Goal: Task Accomplishment & Management: Complete application form

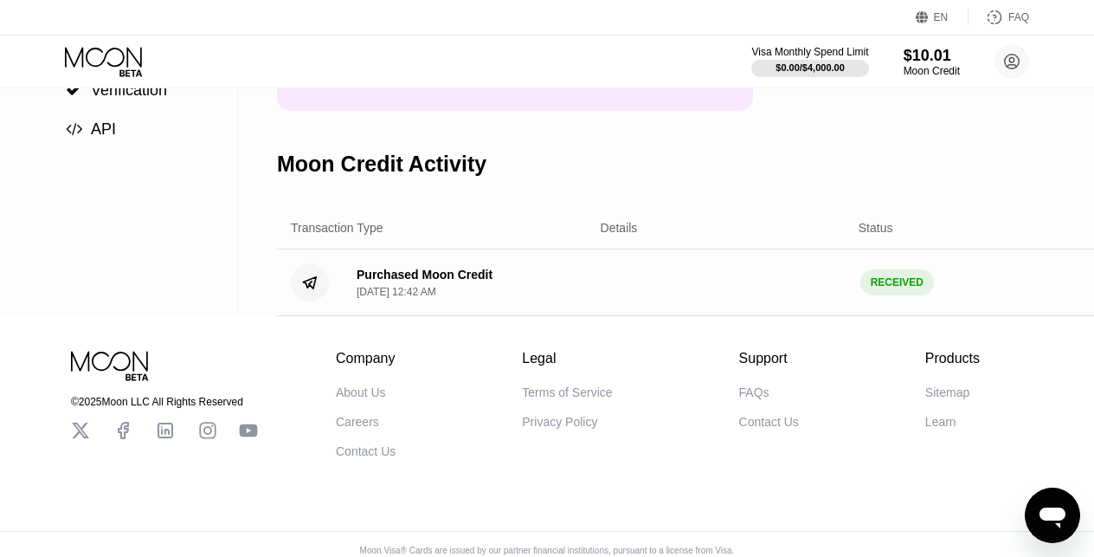
scroll to position [260, 0]
click at [1054, 515] on icon "Open messaging window" at bounding box center [1053, 517] width 26 height 21
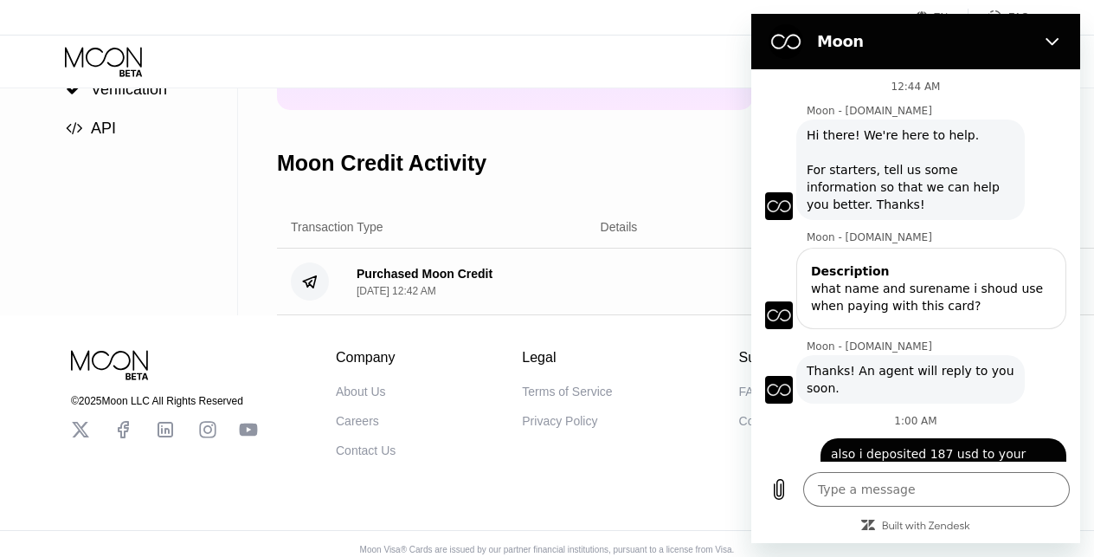
scroll to position [0, 0]
click at [1052, 42] on icon "Close" at bounding box center [1053, 42] width 14 height 14
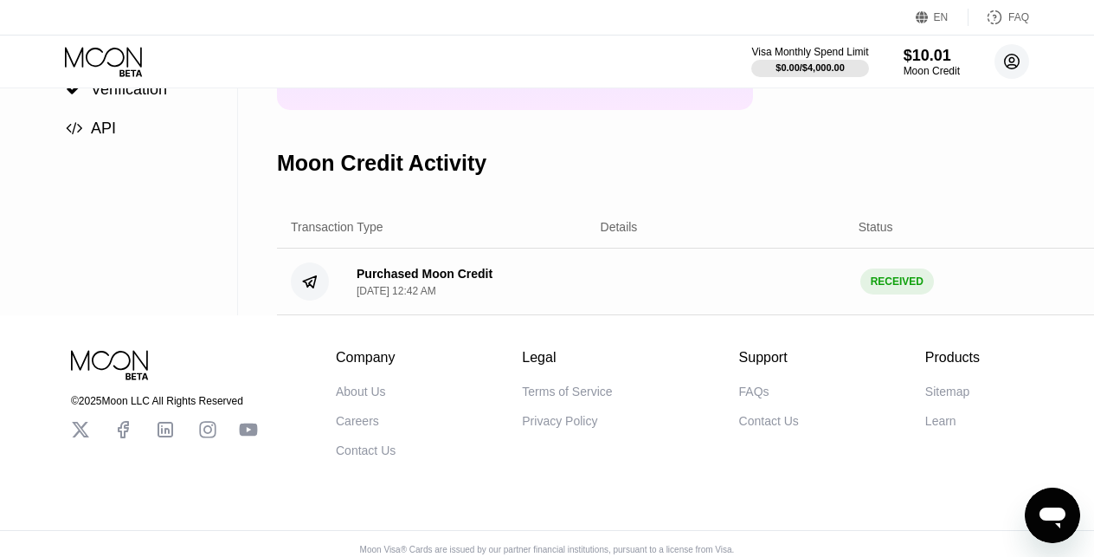
click at [1022, 57] on circle at bounding box center [1012, 61] width 35 height 35
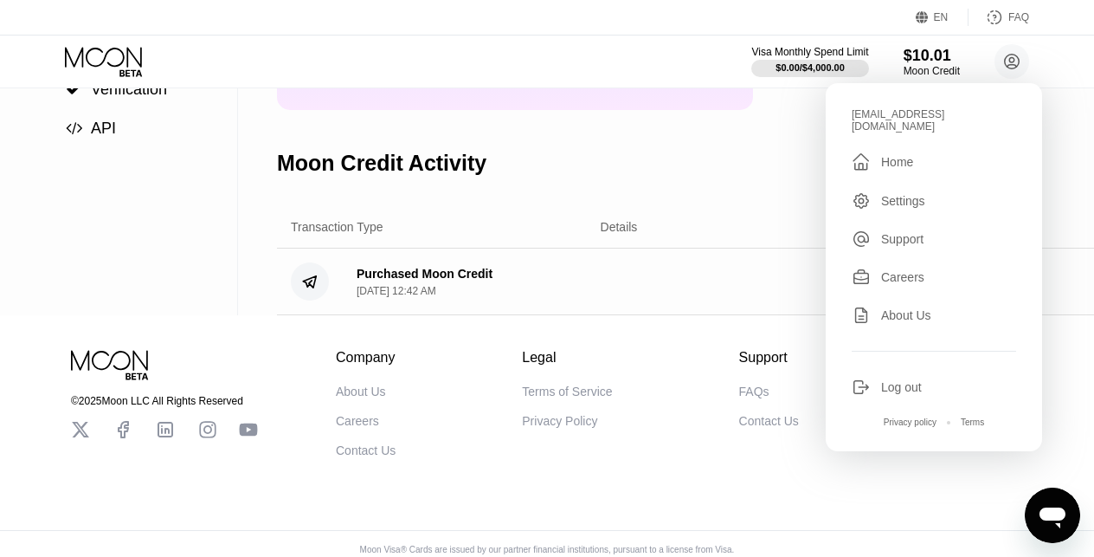
click at [888, 232] on div "Support" at bounding box center [902, 239] width 42 height 14
type textarea "x"
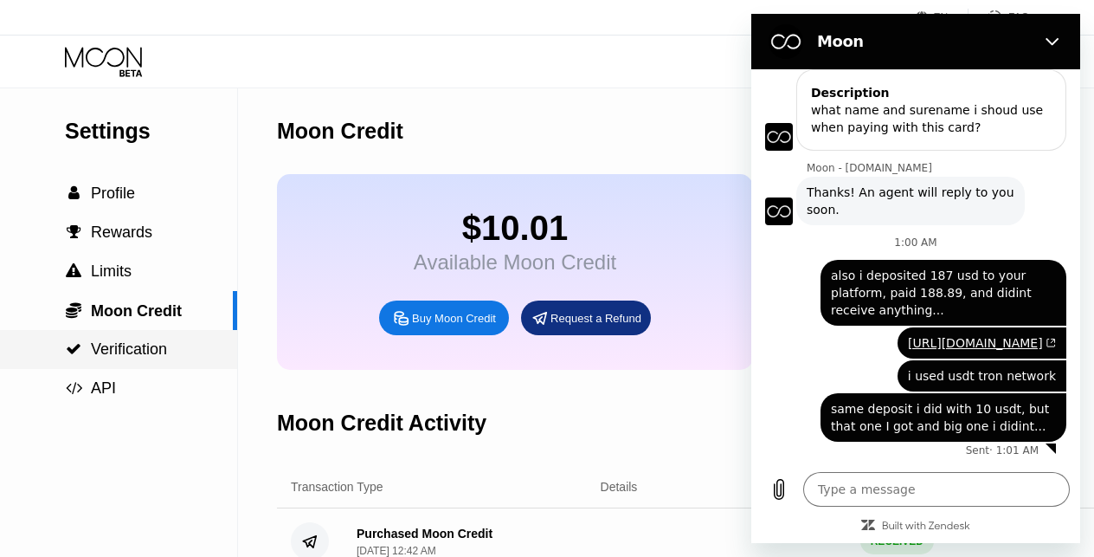
click at [144, 343] on span "Verification" at bounding box center [129, 348] width 76 height 17
